Goal: Information Seeking & Learning: Check status

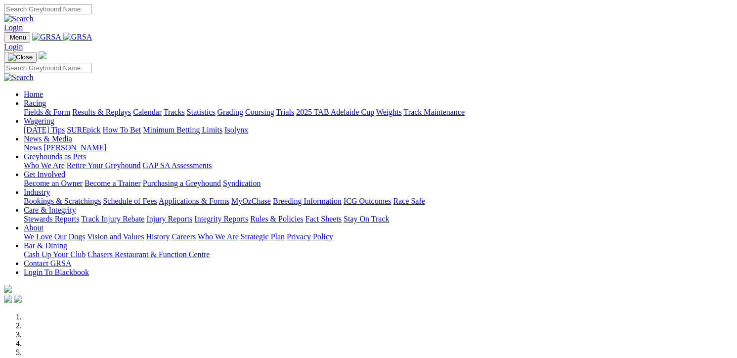
scroll to position [346, 0]
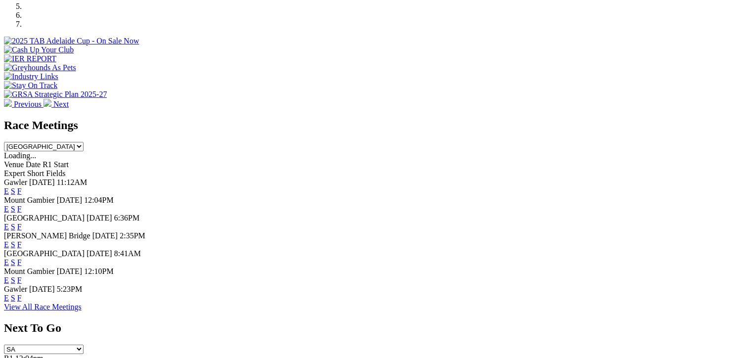
click at [22, 302] on link "F" at bounding box center [19, 298] width 4 height 8
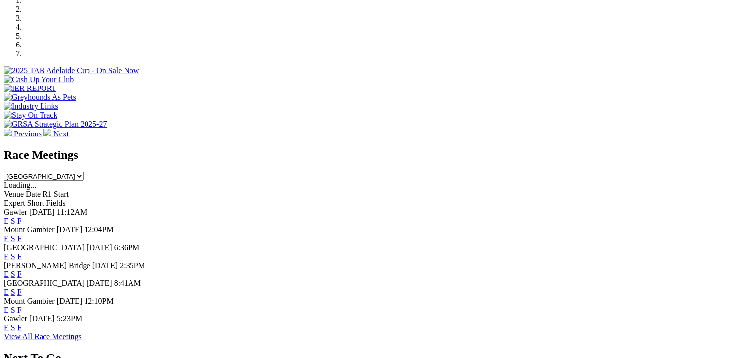
scroll to position [395, 0]
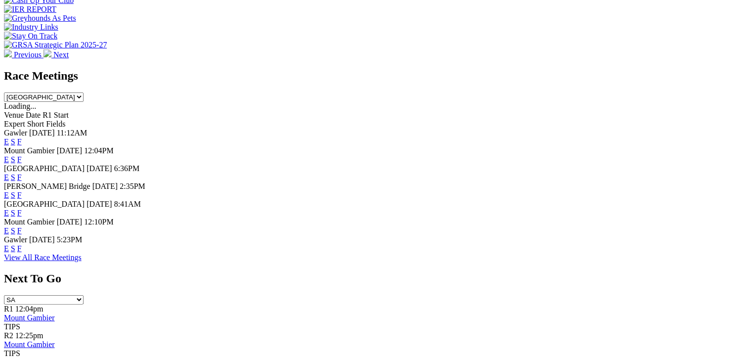
click at [22, 173] on link "F" at bounding box center [19, 177] width 4 height 8
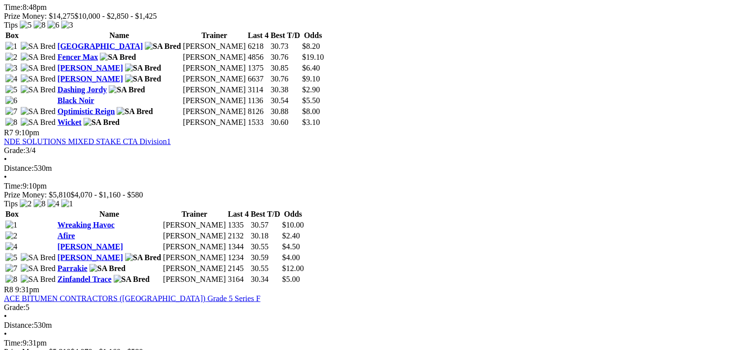
scroll to position [1433, 0]
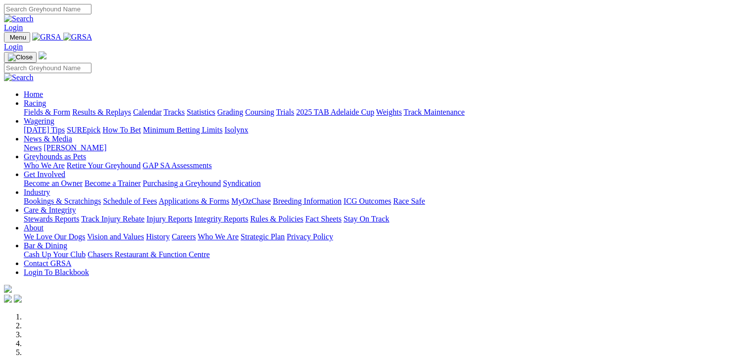
scroll to position [346, 0]
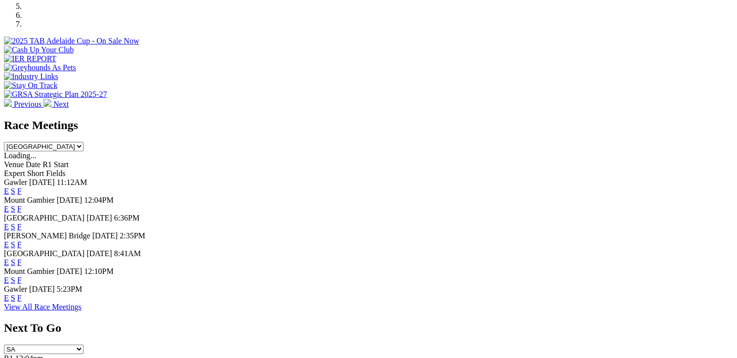
click at [22, 258] on link "F" at bounding box center [19, 262] width 4 height 8
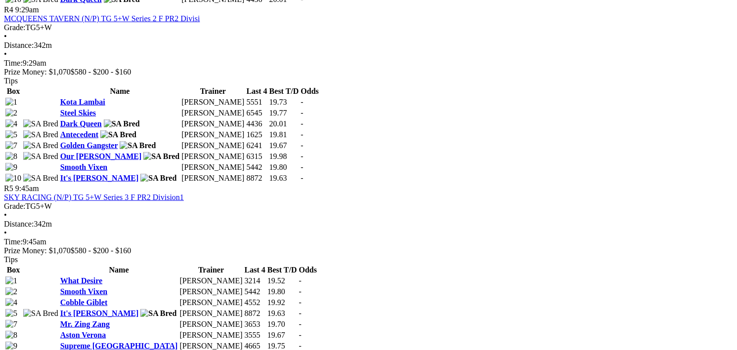
scroll to position [1236, 0]
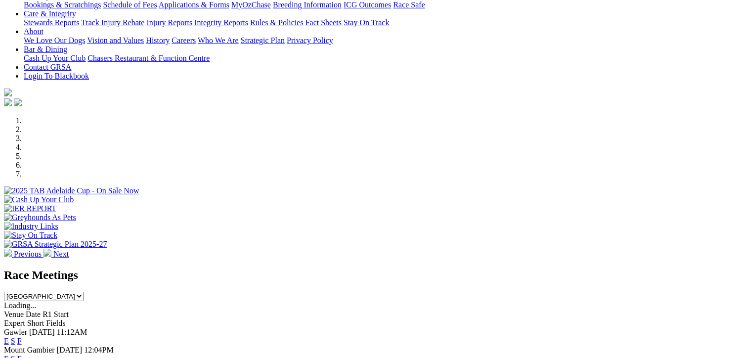
scroll to position [198, 0]
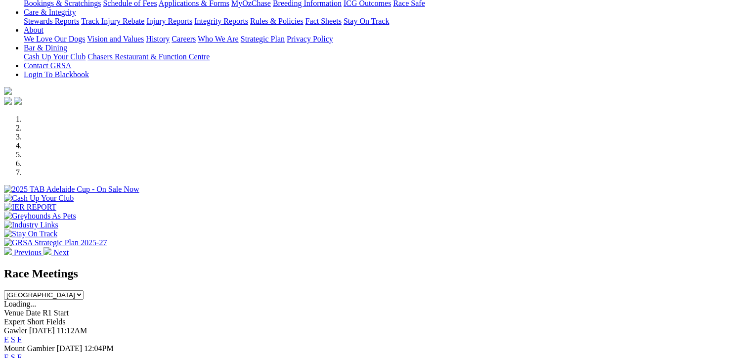
click at [22, 335] on link "F" at bounding box center [19, 339] width 4 height 8
